Goal: Transaction & Acquisition: Purchase product/service

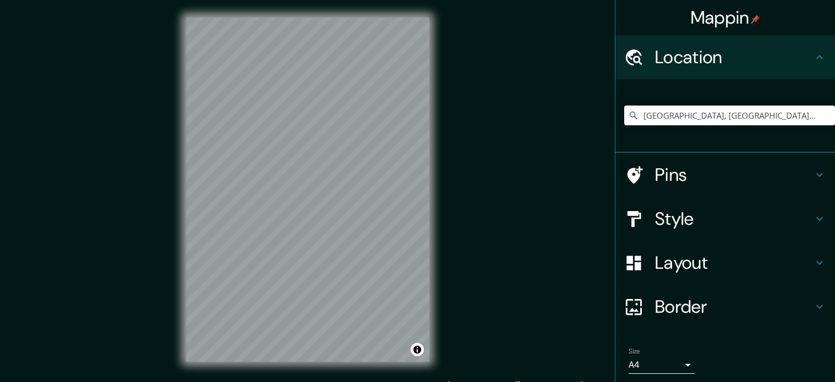
click at [792, 115] on input "[GEOGRAPHIC_DATA], [GEOGRAPHIC_DATA], [GEOGRAPHIC_DATA], [GEOGRAPHIC_DATA]" at bounding box center [729, 115] width 211 height 20
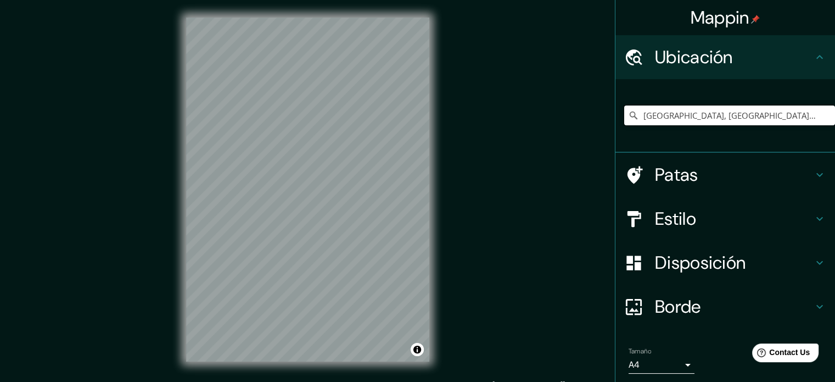
click at [757, 120] on input "[GEOGRAPHIC_DATA], [GEOGRAPHIC_DATA], [GEOGRAPHIC_DATA], [GEOGRAPHIC_DATA]" at bounding box center [729, 115] width 211 height 20
click at [814, 114] on input "[GEOGRAPHIC_DATA], [GEOGRAPHIC_DATA], [GEOGRAPHIC_DATA], [GEOGRAPHIC_DATA]" at bounding box center [729, 115] width 211 height 20
click at [798, 116] on input "[GEOGRAPHIC_DATA], [GEOGRAPHIC_DATA], [GEOGRAPHIC_DATA], [GEOGRAPHIC_DATA]" at bounding box center [729, 115] width 211 height 20
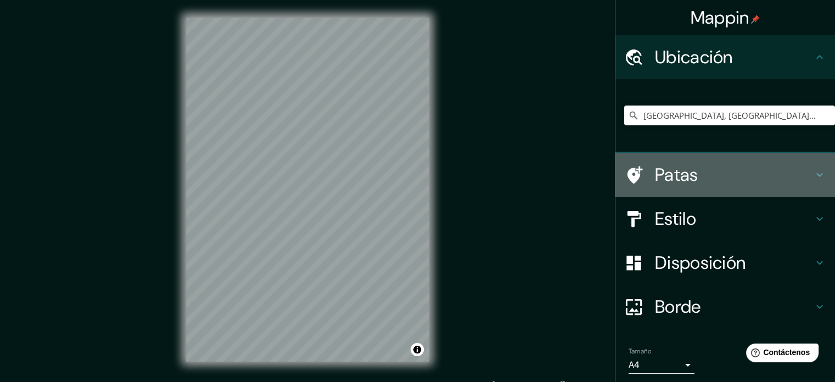
drag, startPoint x: 712, startPoint y: 178, endPoint x: 625, endPoint y: 219, distance: 96.3
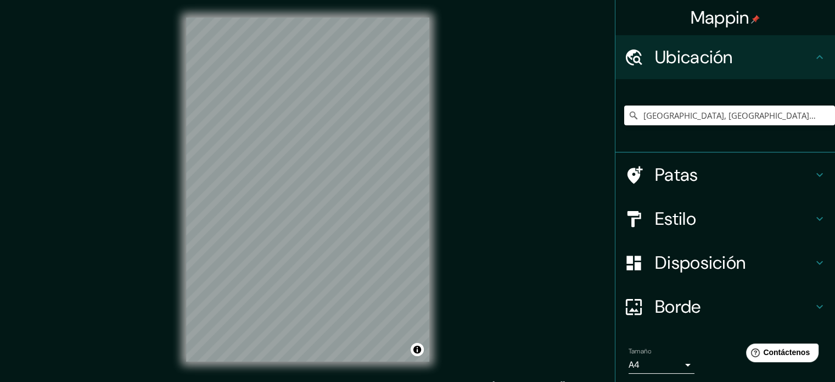
scroll to position [14, 0]
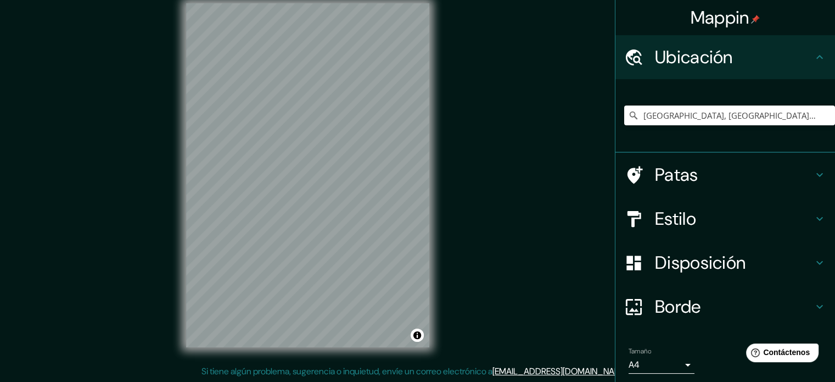
click at [733, 212] on h4 "Estilo" at bounding box center [734, 219] width 158 height 22
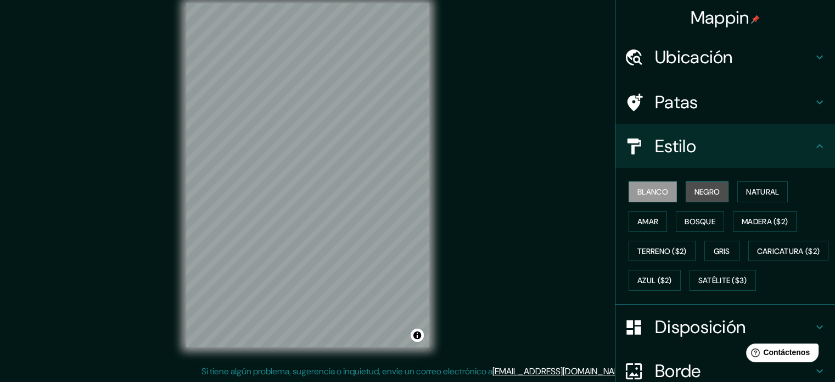
click at [695, 193] on font "Negro" at bounding box center [708, 192] width 26 height 10
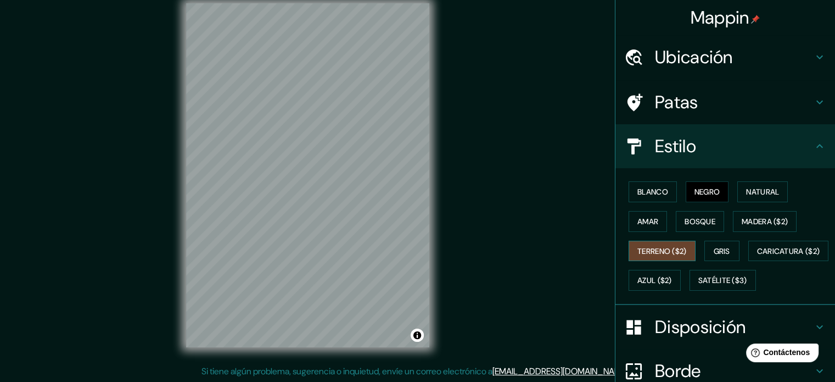
click at [647, 252] on font "Terreno ($2)" at bounding box center [661, 251] width 49 height 10
click at [698, 286] on font "Satélite ($3)" at bounding box center [722, 281] width 49 height 10
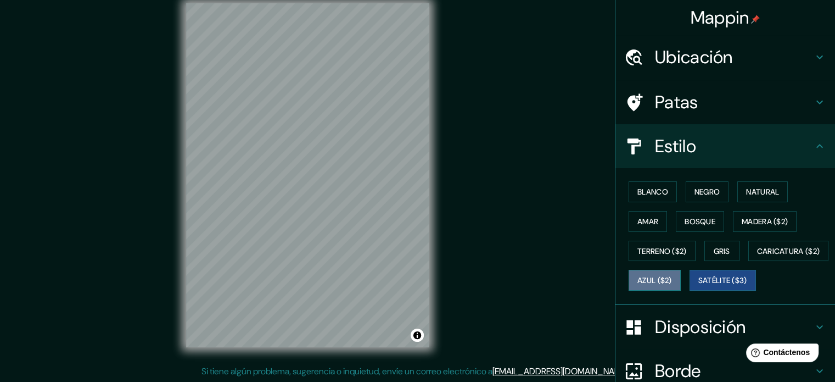
click at [672, 276] on font "Azul ($2)" at bounding box center [654, 281] width 35 height 10
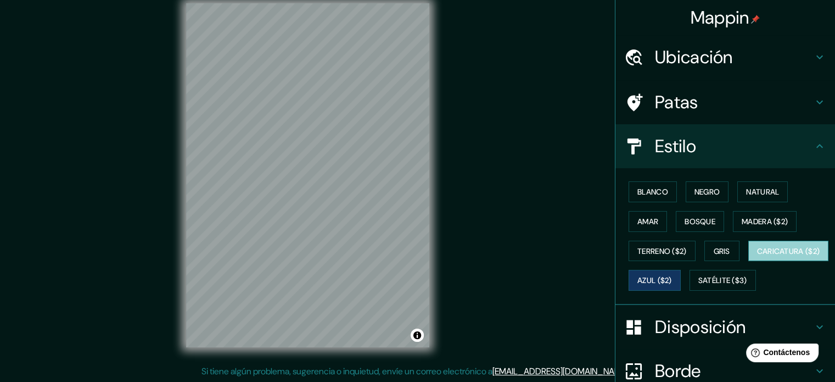
click at [748, 261] on button "Caricatura ($2)" at bounding box center [788, 251] width 81 height 21
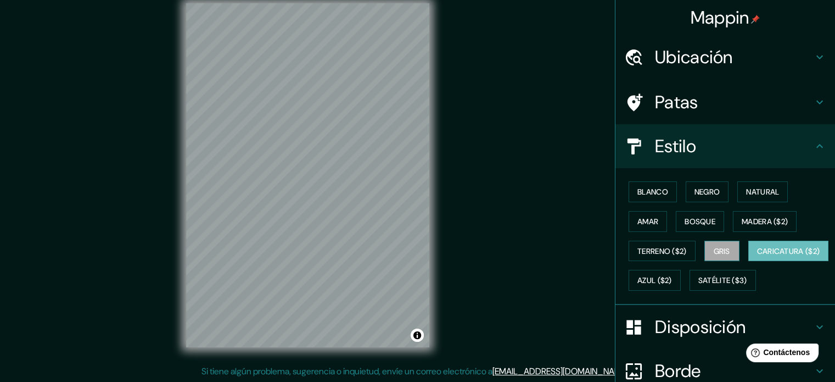
click at [714, 250] on font "Gris" at bounding box center [722, 251] width 16 height 10
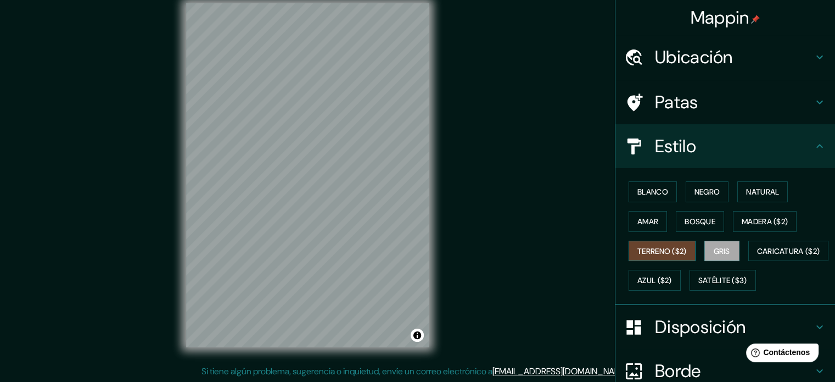
click at [665, 250] on font "Terreno ($2)" at bounding box center [661, 251] width 49 height 10
click at [695, 338] on font "Disposición" at bounding box center [700, 326] width 91 height 23
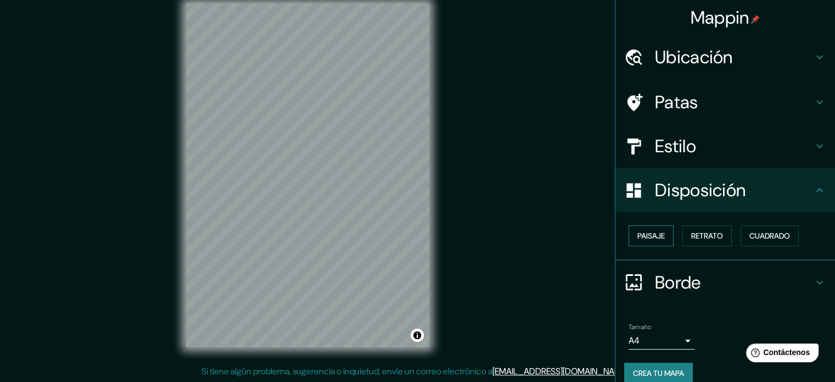
click at [650, 239] on font "Paisaje" at bounding box center [650, 236] width 27 height 10
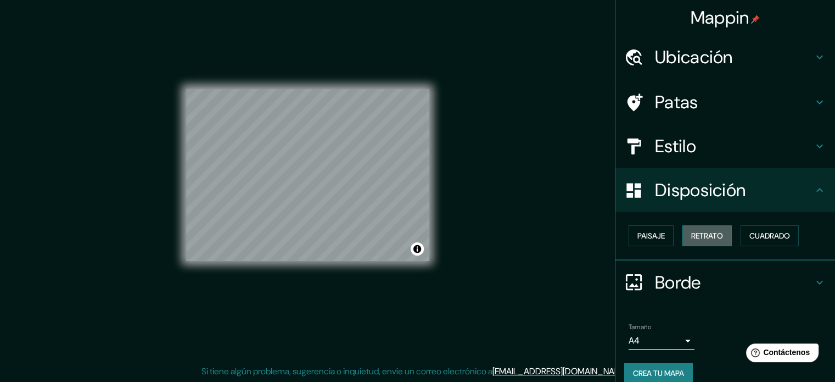
click at [695, 236] on font "Retrato" at bounding box center [707, 236] width 32 height 10
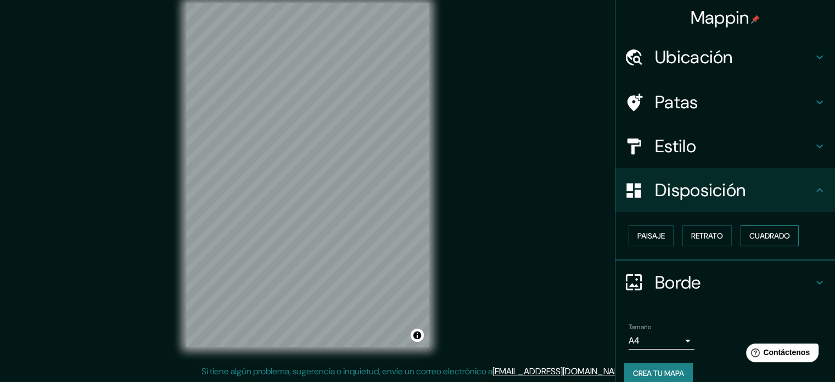
click at [759, 234] on font "Cuadrado" at bounding box center [770, 236] width 41 height 10
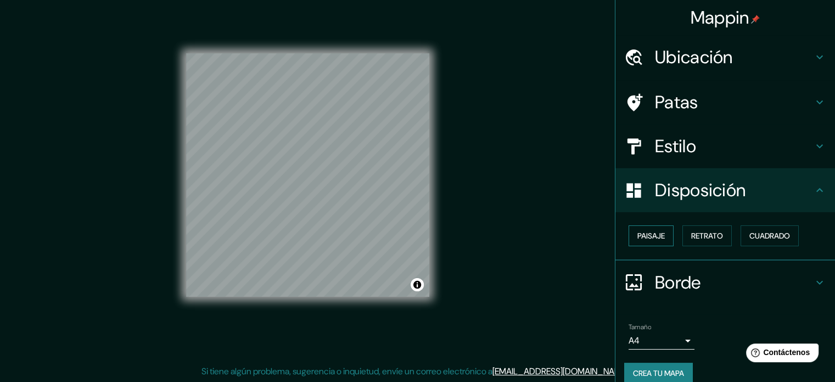
click at [658, 239] on button "Paisaje" at bounding box center [651, 235] width 45 height 21
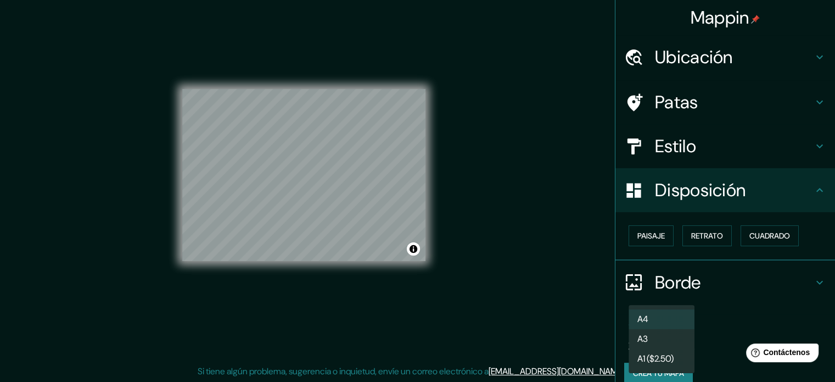
click at [668, 344] on body "Mappin Ubicación Monte Grande, Paiguano, Región de Coquimbo, Chile Patas Estilo…" at bounding box center [417, 177] width 835 height 382
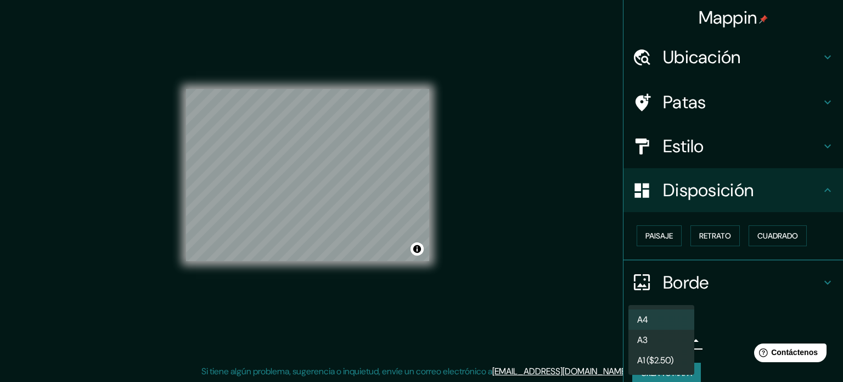
click at [676, 349] on li "A3" at bounding box center [662, 339] width 66 height 20
